Goal: Information Seeking & Learning: Understand process/instructions

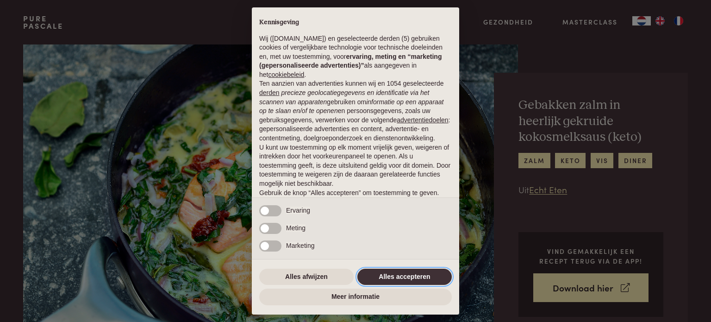
click at [393, 274] on button "Alles accepteren" at bounding box center [404, 276] width 94 height 17
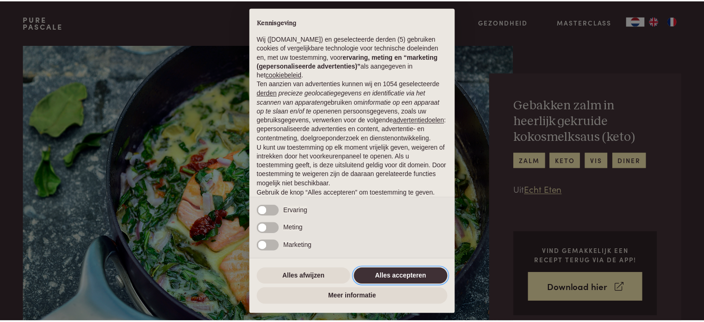
scroll to position [50, 0]
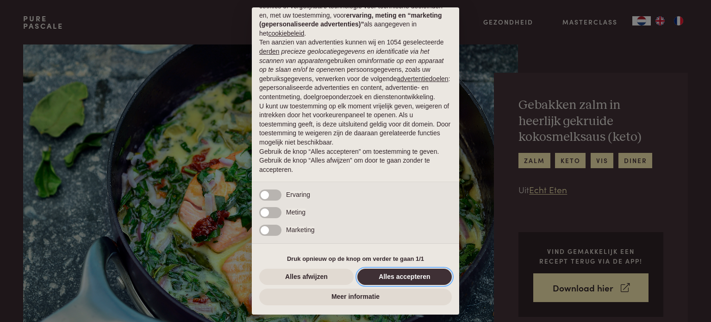
click at [390, 275] on button "Alles accepteren" at bounding box center [404, 276] width 94 height 17
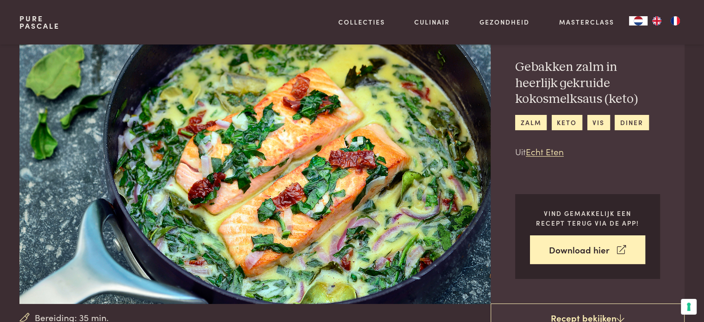
scroll to position [0, 0]
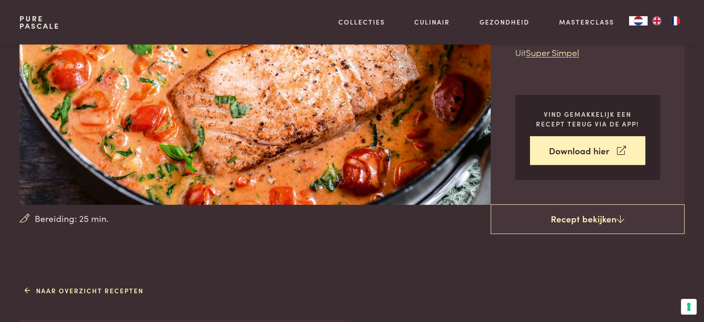
scroll to position [139, 0]
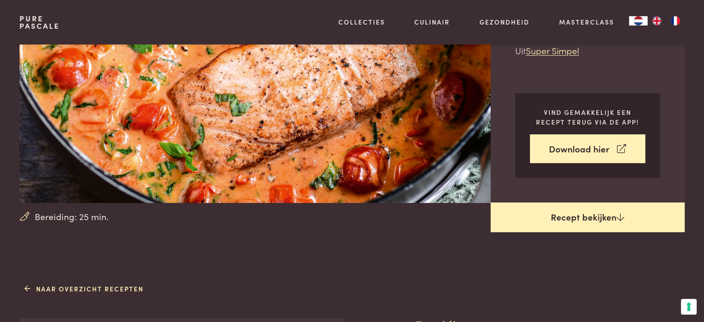
click at [597, 215] on link "Recept bekijken" at bounding box center [588, 217] width 194 height 30
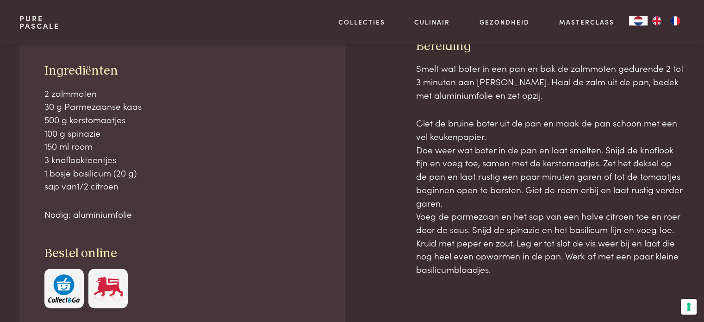
scroll to position [419, 0]
